Goal: Download file/media

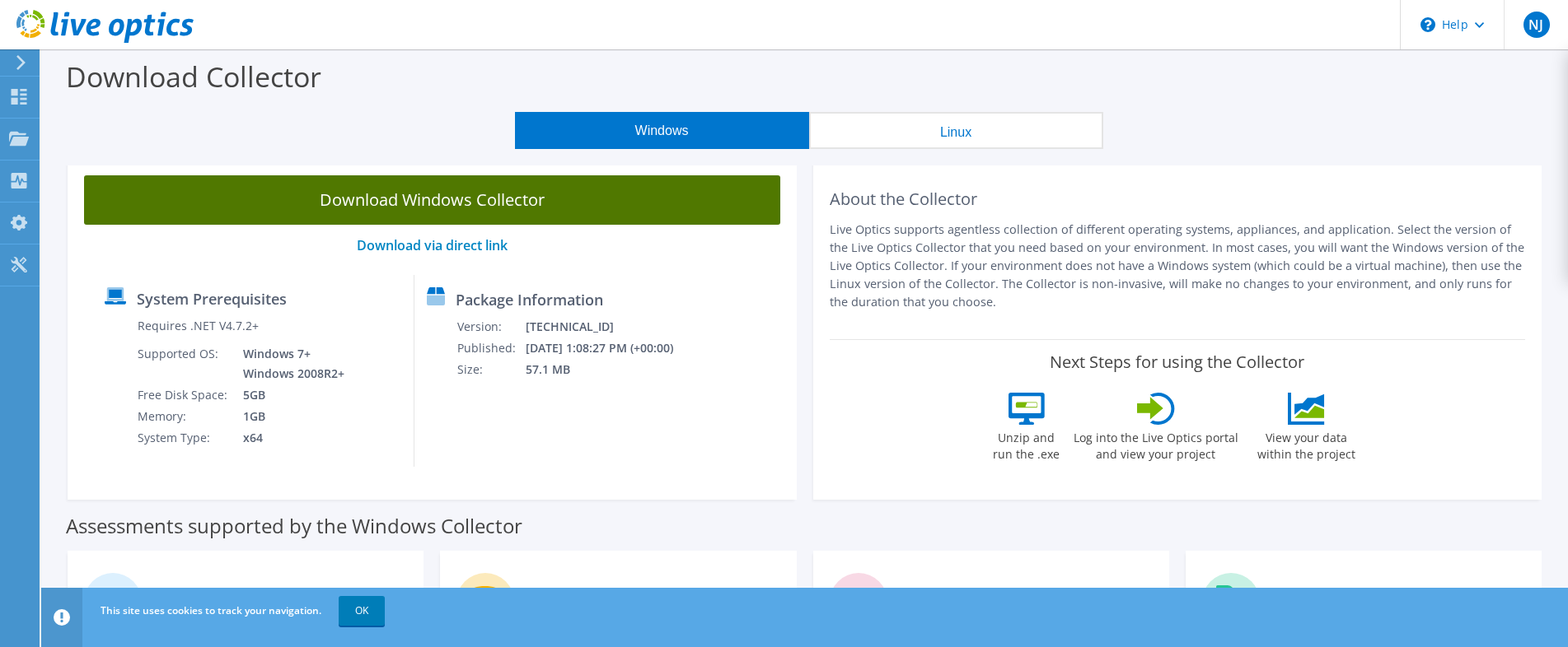
click at [217, 202] on link "Download Windows Collector" at bounding box center [432, 200] width 696 height 50
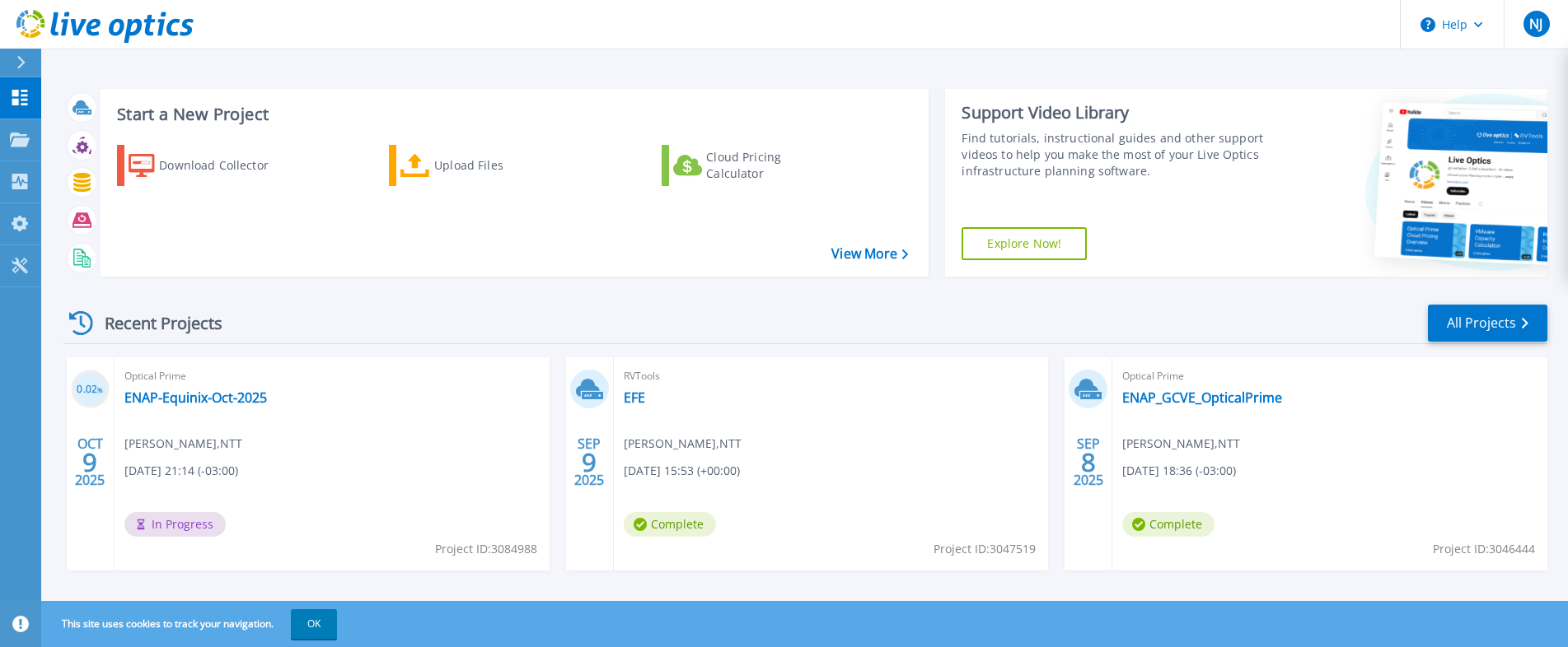
scroll to position [84, 0]
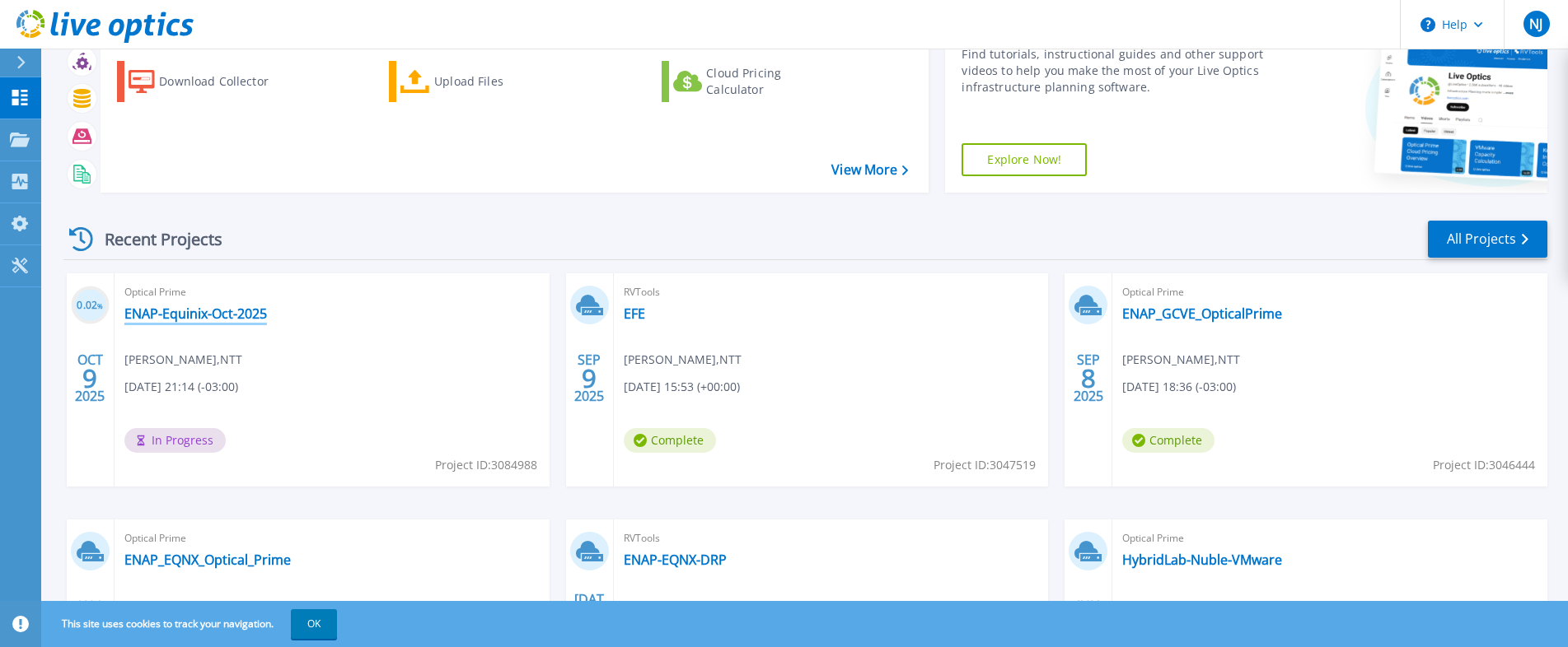
click at [244, 314] on link "ENAP-Equinix-Oct-2025" at bounding box center [196, 313] width 143 height 16
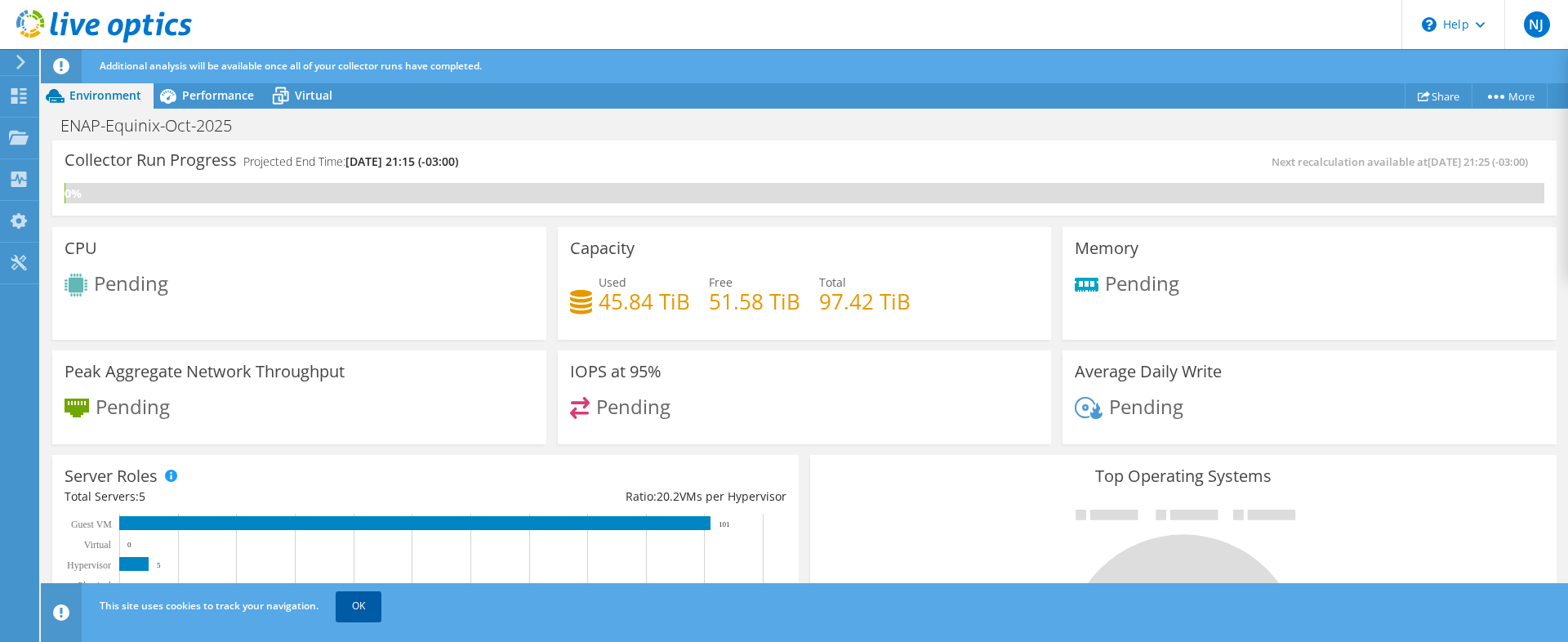
click at [340, 600] on link "OK" at bounding box center [358, 606] width 46 height 30
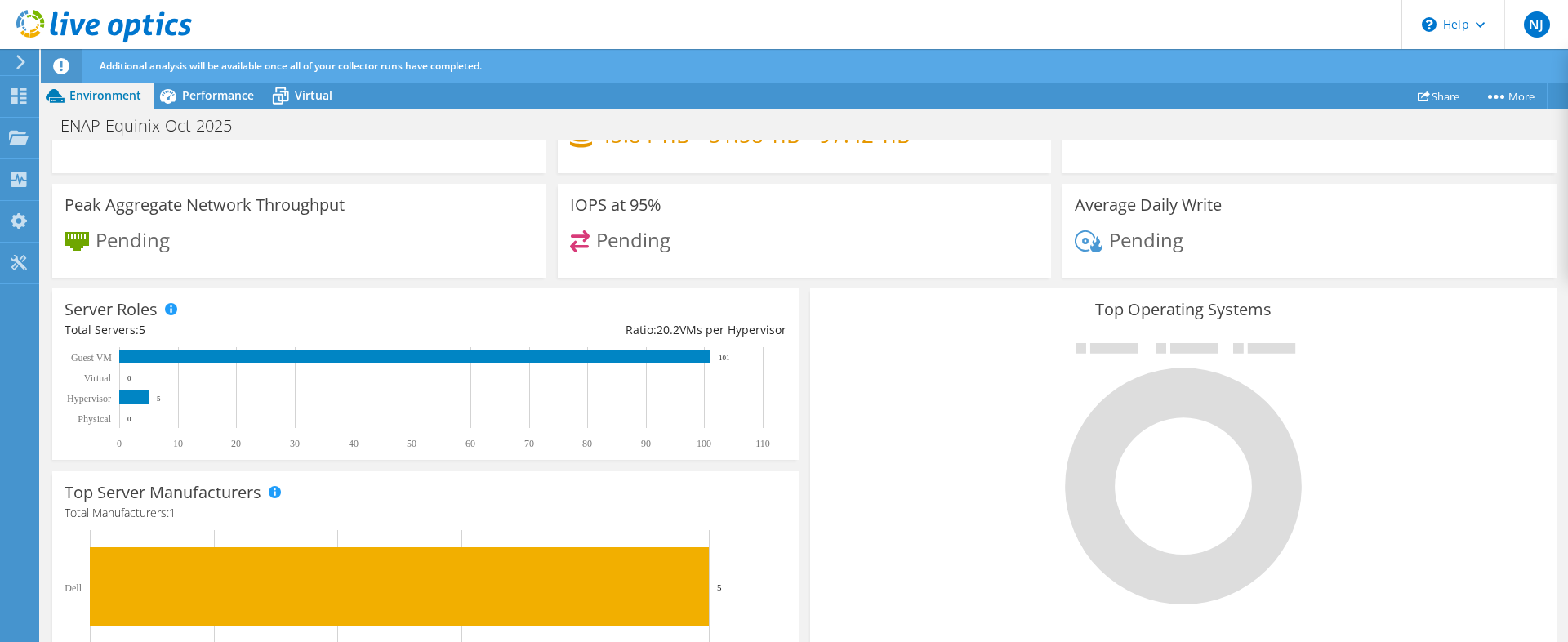
scroll to position [269, 0]
